Goal: Find specific page/section: Find specific page/section

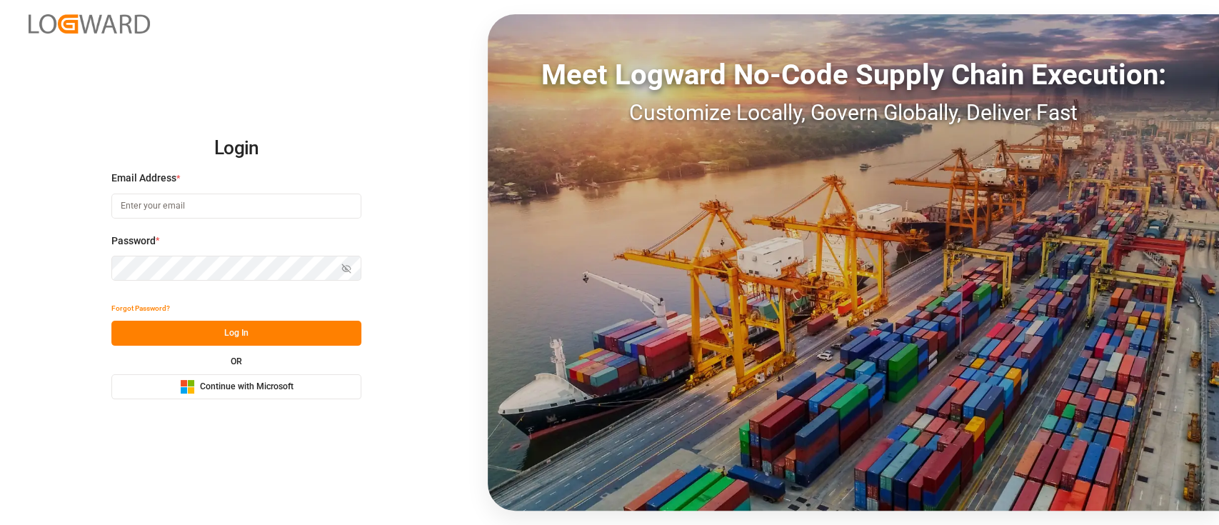
click at [306, 390] on button "Microsoft Logo Continue with Microsoft" at bounding box center [236, 386] width 250 height 25
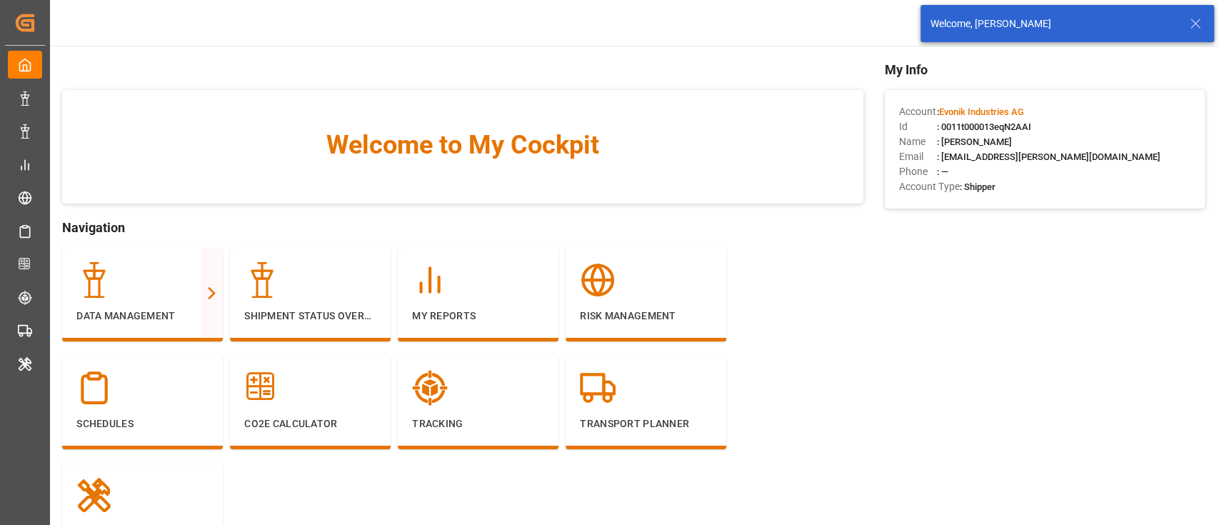
click at [1194, 33] on div "Welcome, [PERSON_NAME]" at bounding box center [1066, 23] width 293 height 37
click at [1194, 21] on icon at bounding box center [1195, 23] width 17 height 17
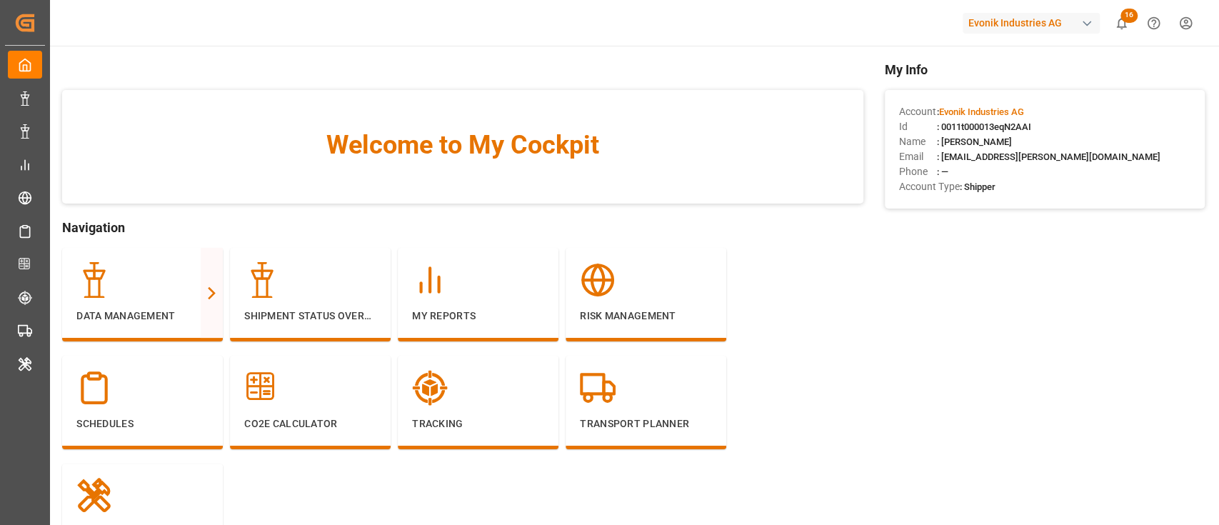
click at [1004, 25] on div "Evonik Industries AG" at bounding box center [1030, 23] width 137 height 21
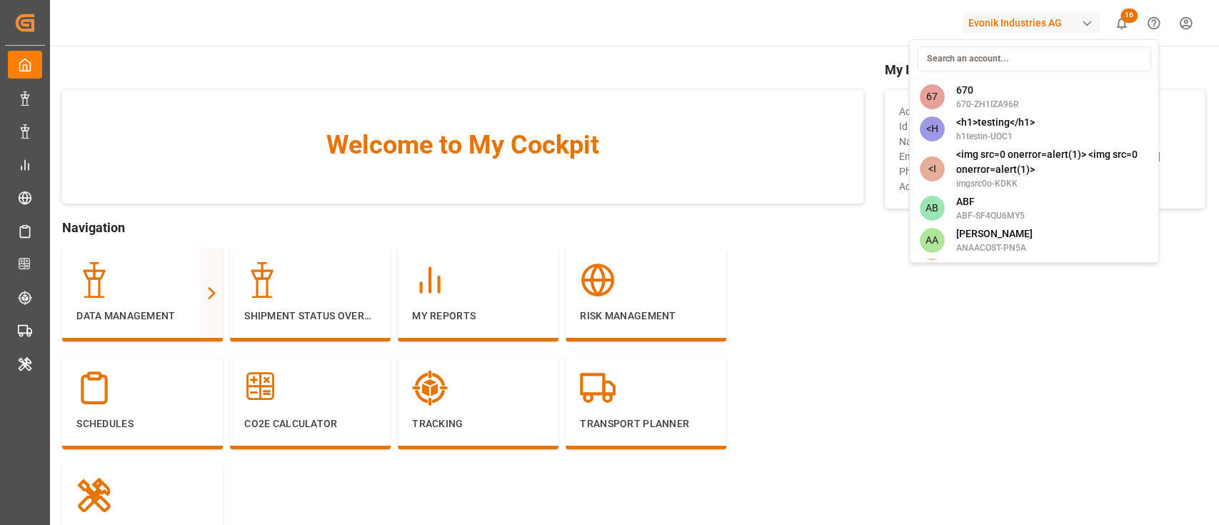
click at [992, 51] on input at bounding box center [1033, 58] width 233 height 25
click at [972, 58] on input at bounding box center [1033, 58] width 233 height 25
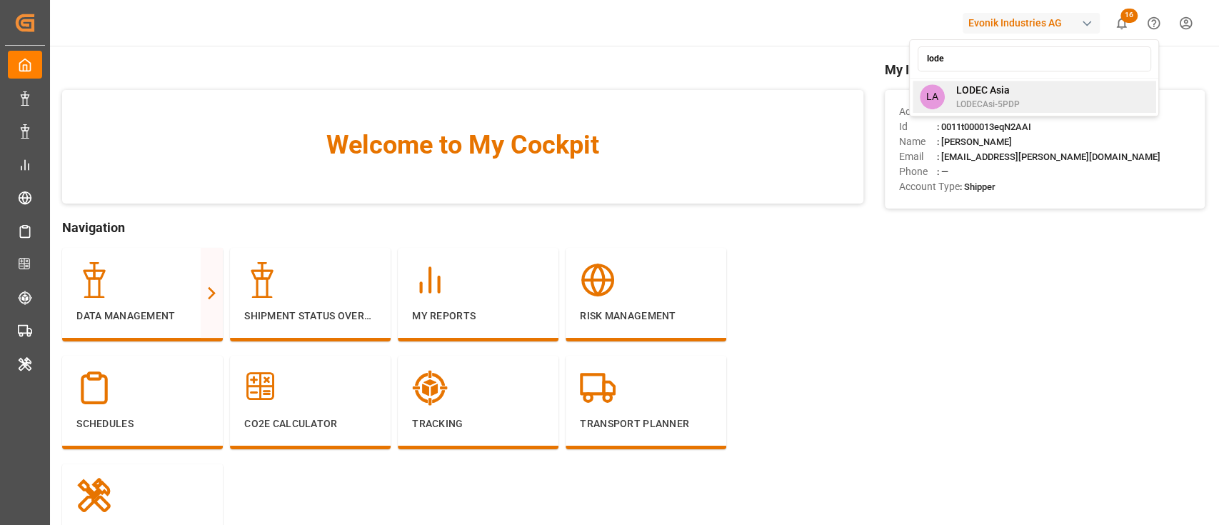
type input "lode"
click at [1073, 88] on div "LA LODEC Asia LODECAsi-5PDP" at bounding box center [1033, 97] width 243 height 32
